Goal: Information Seeking & Learning: Find specific fact

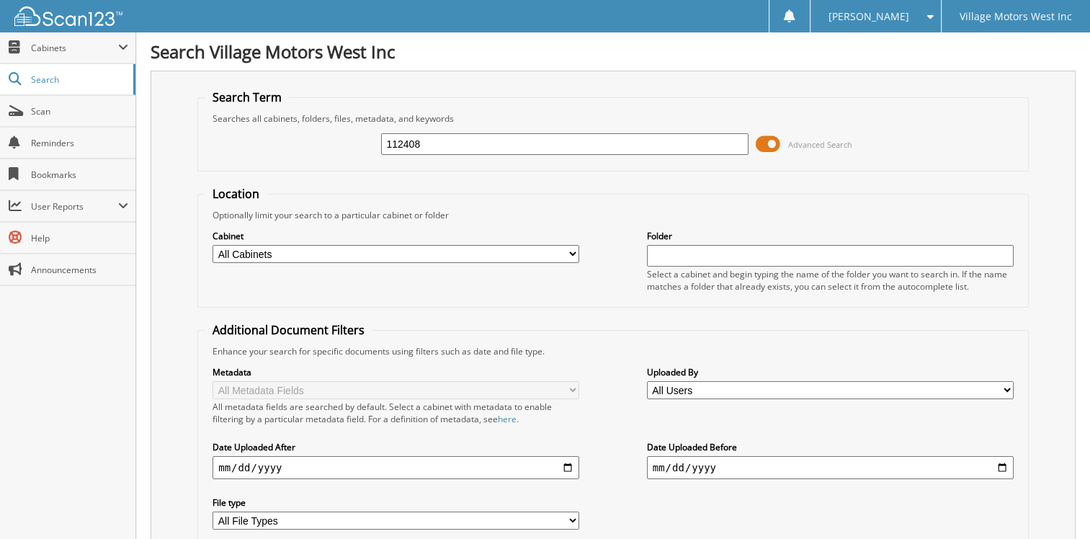
type input "112408"
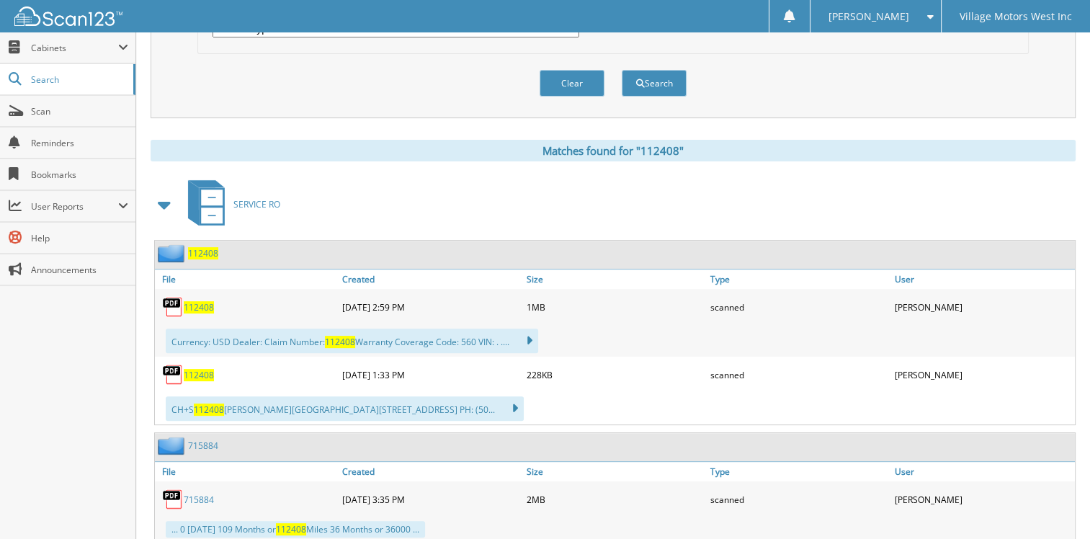
scroll to position [504, 0]
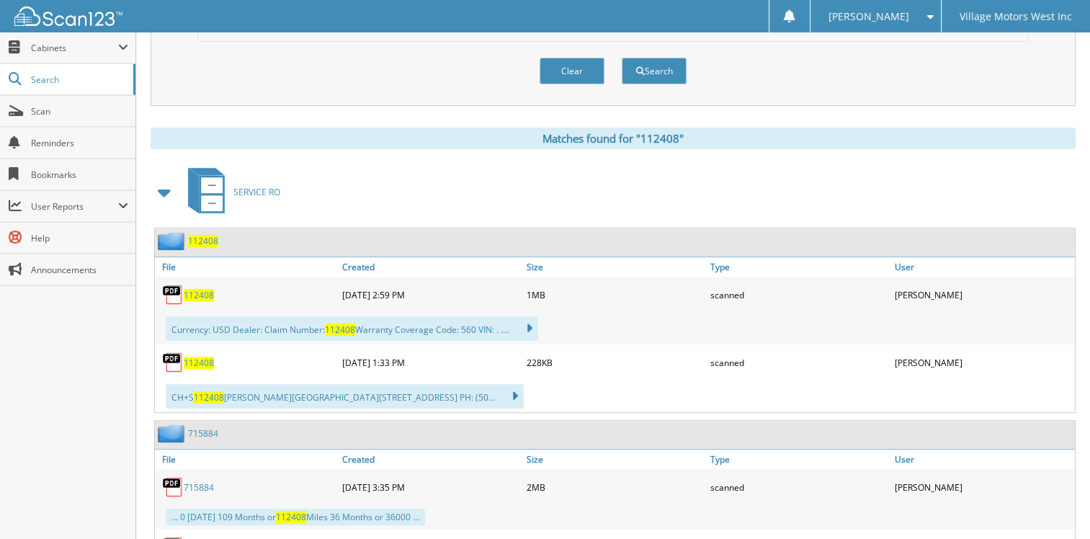
click at [205, 289] on span "112408" at bounding box center [199, 295] width 30 height 12
click at [196, 356] on span "112408" at bounding box center [199, 362] width 30 height 12
